Goal: Information Seeking & Learning: Learn about a topic

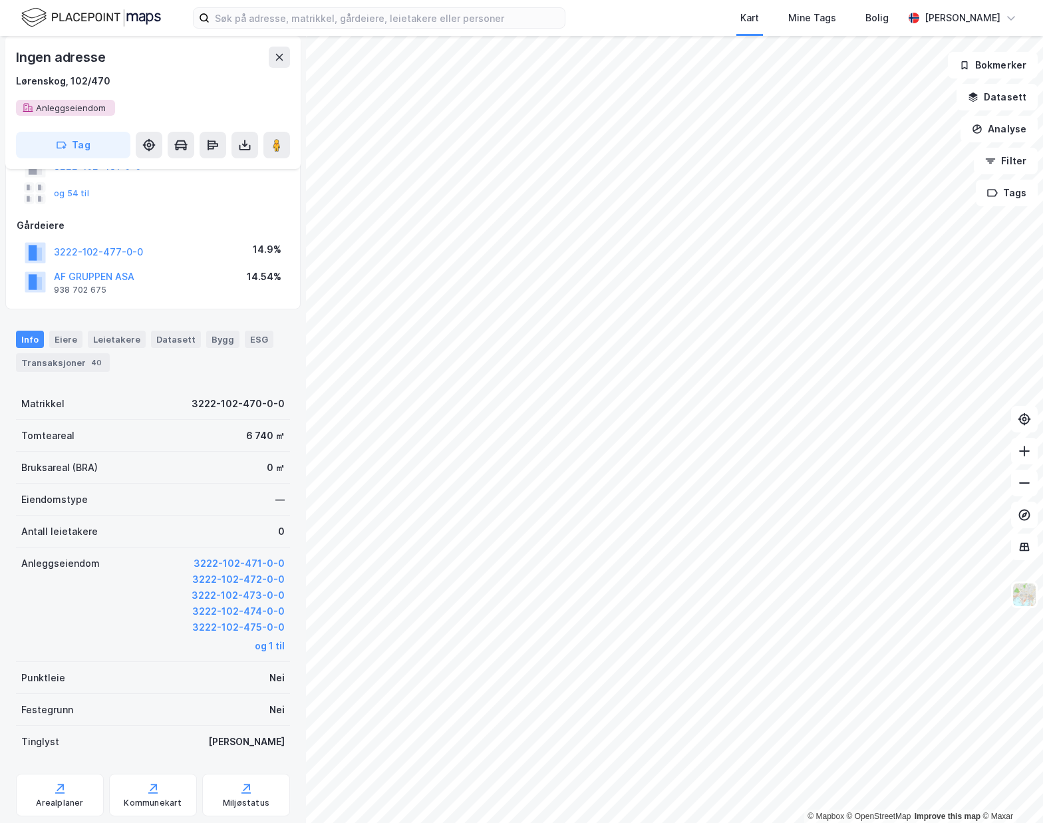
scroll to position [126, 0]
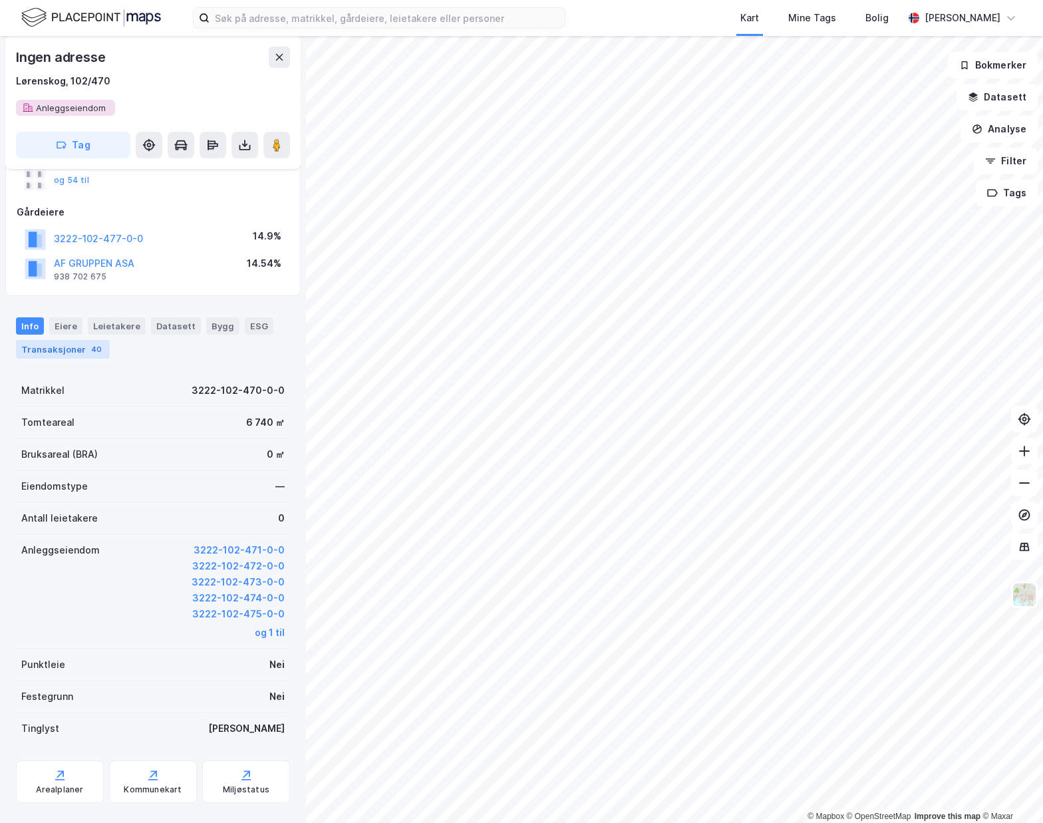
click at [72, 349] on div "Transaksjoner 40" at bounding box center [63, 349] width 94 height 19
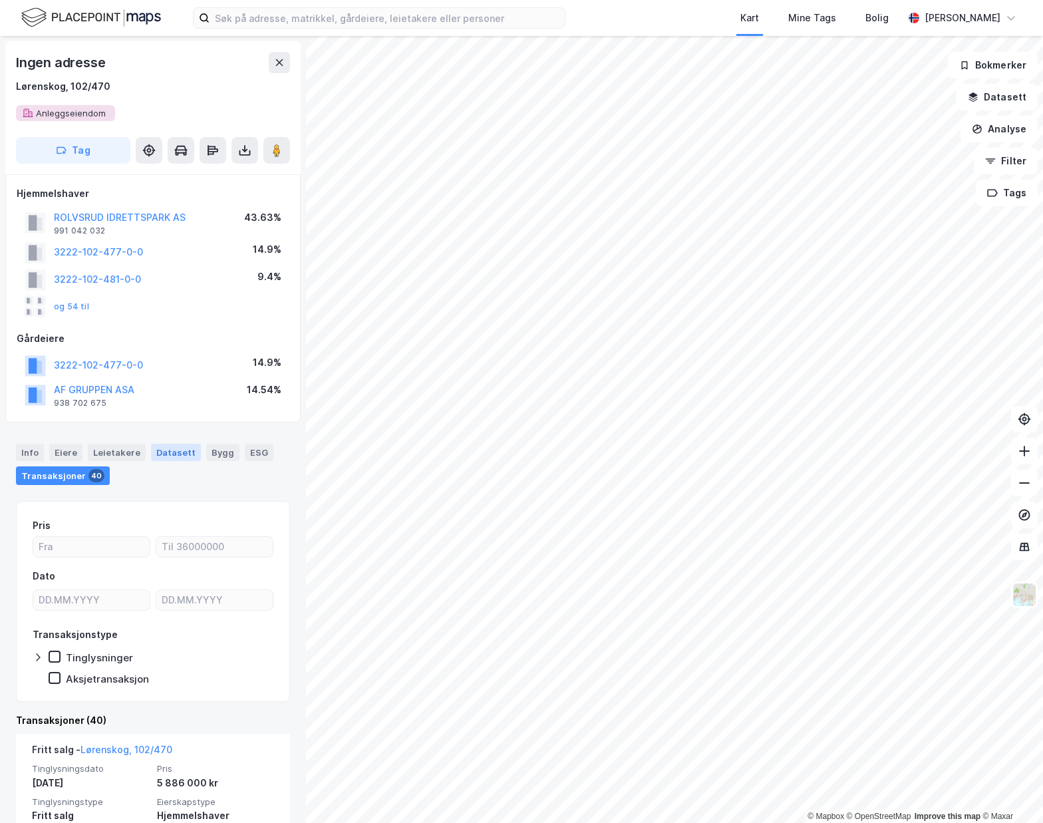
click at [174, 453] on div "Datasett" at bounding box center [176, 452] width 50 height 17
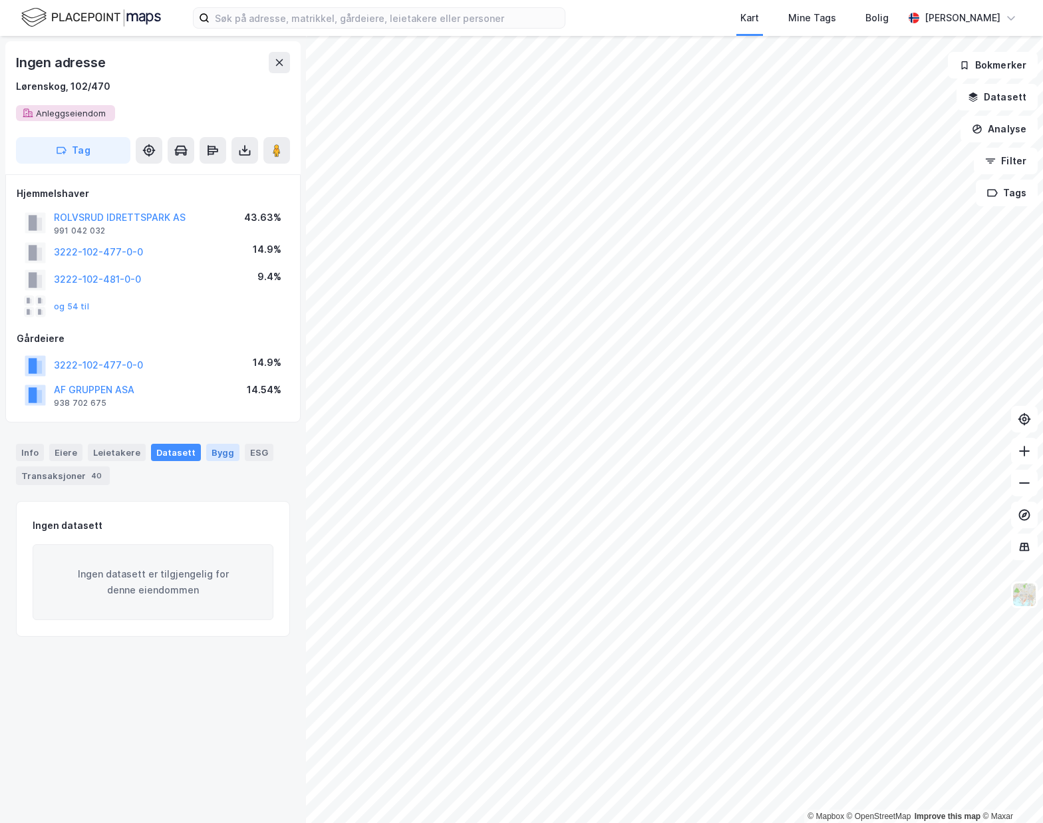
click at [214, 457] on div "Bygg" at bounding box center [222, 452] width 33 height 17
click at [245, 447] on div "ESG" at bounding box center [259, 452] width 29 height 17
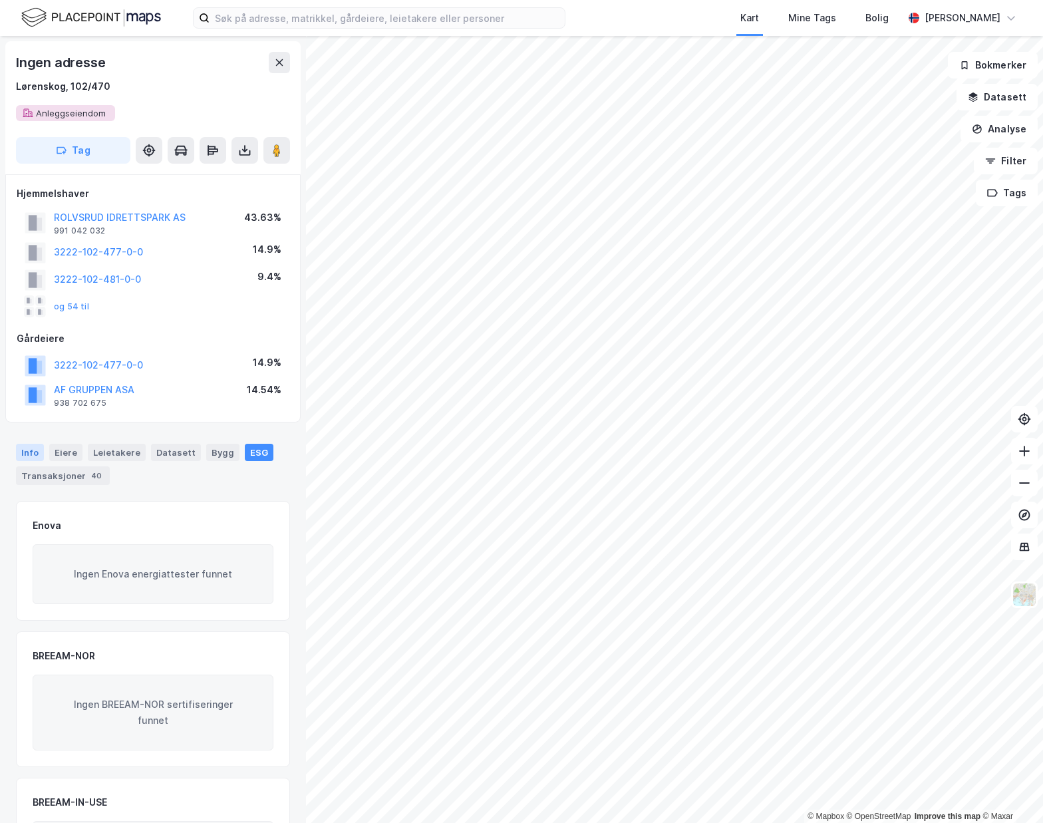
click at [32, 450] on div "Info" at bounding box center [30, 452] width 28 height 17
